Goal: Information Seeking & Learning: Learn about a topic

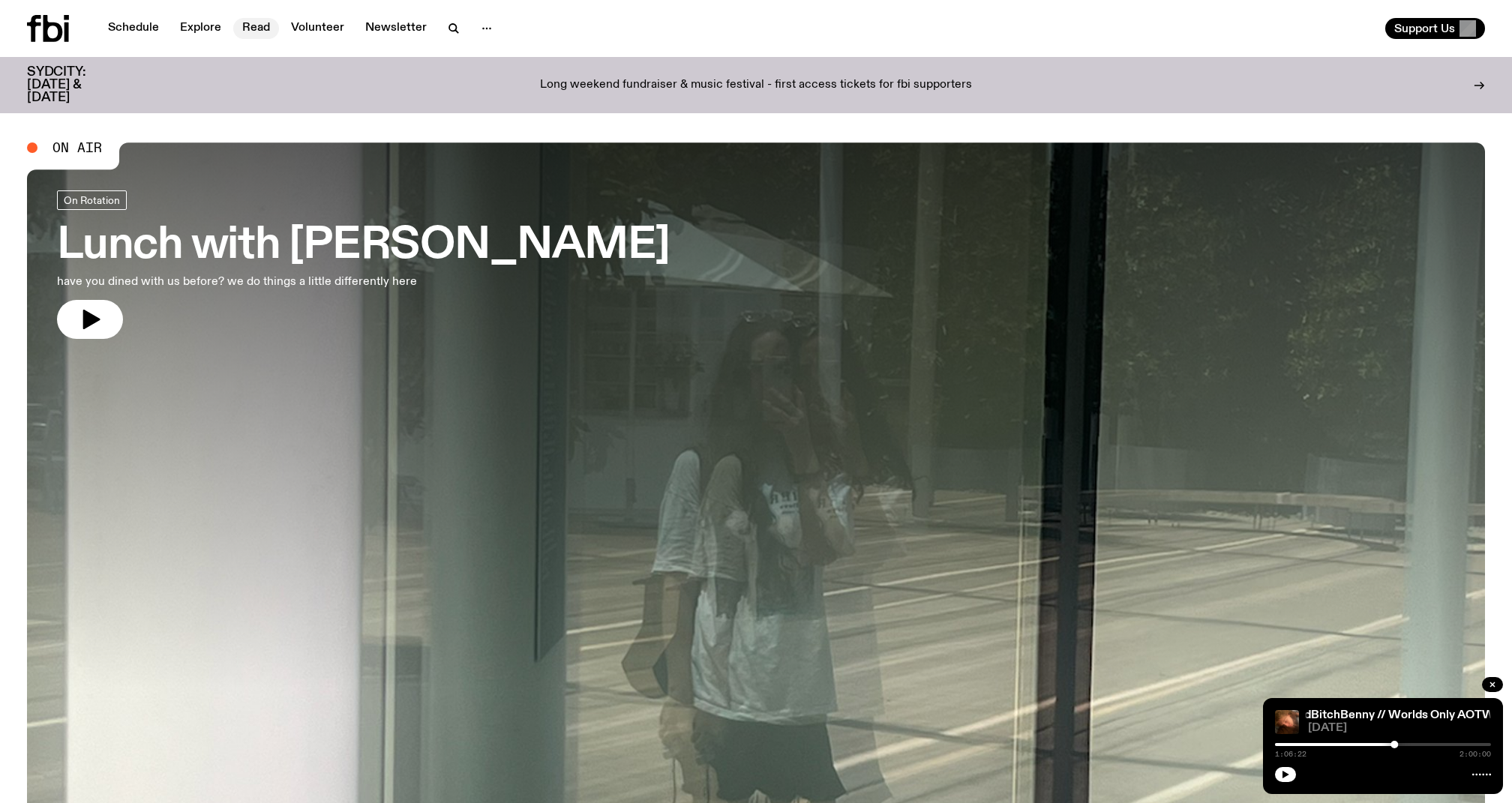
click at [260, 24] on link "Read" at bounding box center [256, 28] width 46 height 21
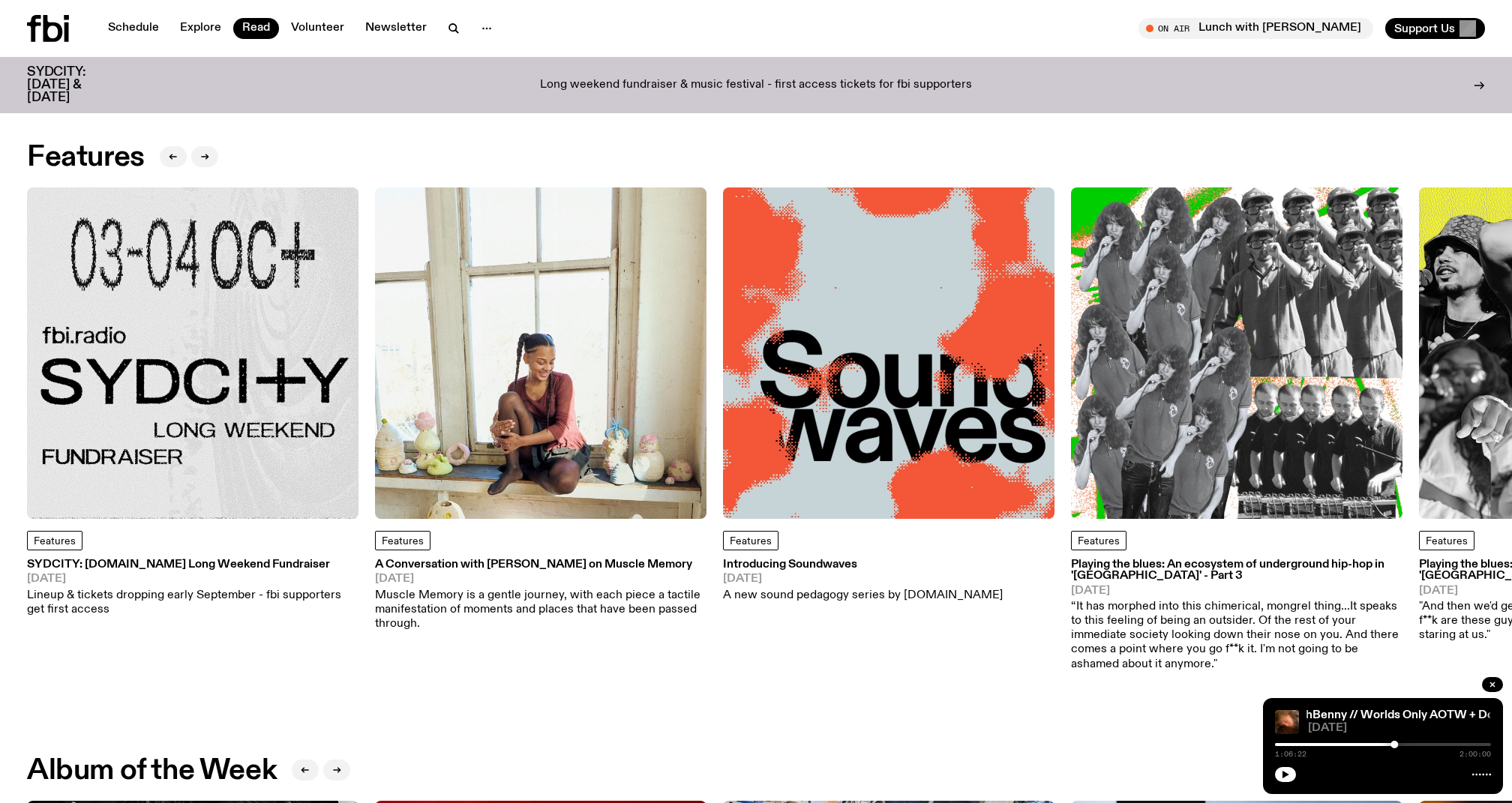
click at [720, 78] on p "Long weekend fundraiser & music festival - first access tickets for fbi support…" at bounding box center [756, 85] width 432 height 14
